Goal: Transaction & Acquisition: Subscribe to service/newsletter

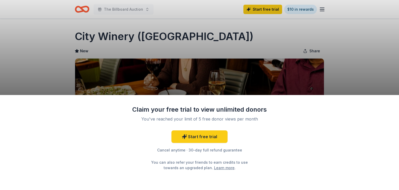
click at [349, 55] on div "Claim your free trial to view unlimited donors You've reached your limit of 5 f…" at bounding box center [199, 95] width 399 height 190
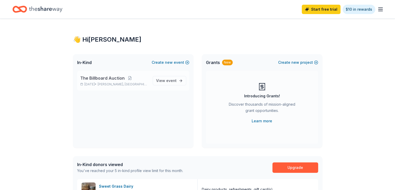
click at [110, 80] on span "The Billboard Auction" at bounding box center [102, 78] width 44 height 6
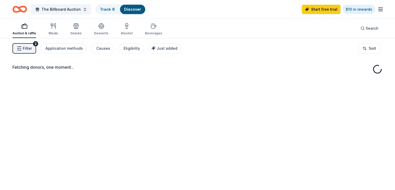
click at [110, 80] on div "Fetching donors, one moment..." at bounding box center [197, 133] width 395 height 190
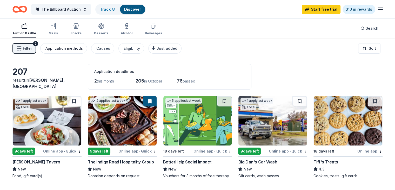
click at [69, 48] on div "Application methods" at bounding box center [63, 48] width 37 height 6
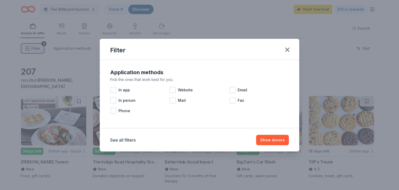
click at [66, 60] on div "Filter Application methods Pick the ones that work best for you. In app Website…" at bounding box center [199, 95] width 399 height 190
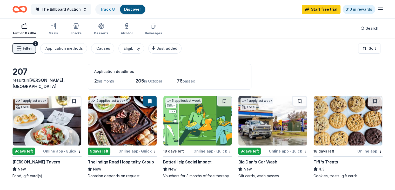
click at [91, 10] on button "The Billboard Auction" at bounding box center [61, 9] width 60 height 10
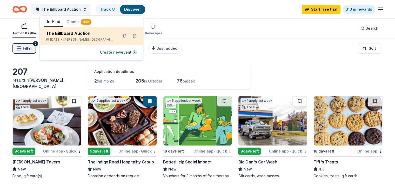
click at [89, 32] on div "The Billboard Auction" at bounding box center [80, 33] width 68 height 6
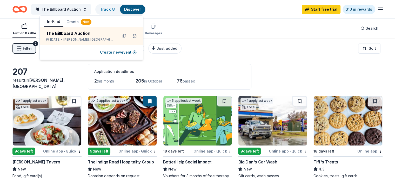
click at [233, 9] on div "The Billboard Auction Track · 8 Discover Start free trial $10 in rewards" at bounding box center [197, 9] width 370 height 12
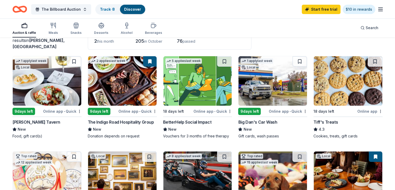
scroll to position [36, 0]
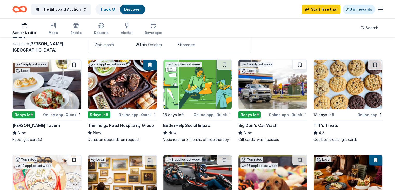
click at [145, 124] on div "The Indigo Road Hospitality Group" at bounding box center [121, 125] width 66 height 6
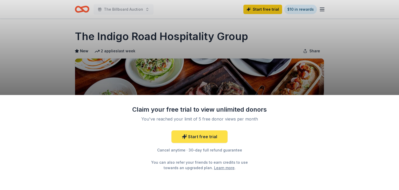
click at [209, 135] on link "Start free trial" at bounding box center [199, 136] width 56 height 12
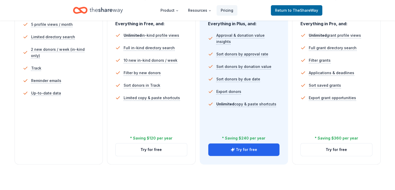
scroll to position [162, 0]
